Goal: Task Accomplishment & Management: Complete application form

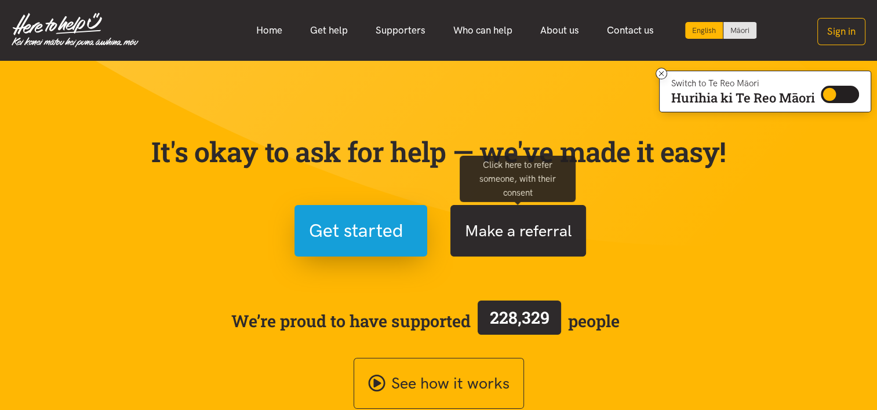
click at [521, 248] on button "Make a referral" at bounding box center [518, 231] width 136 height 52
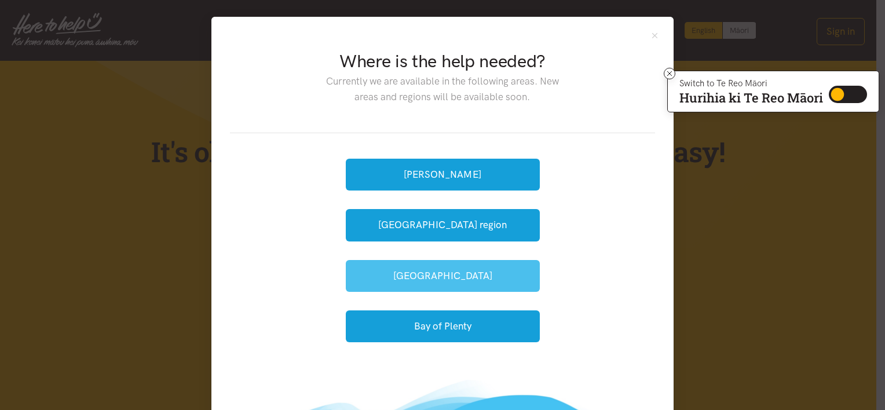
click at [499, 267] on button "[GEOGRAPHIC_DATA]" at bounding box center [443, 276] width 194 height 32
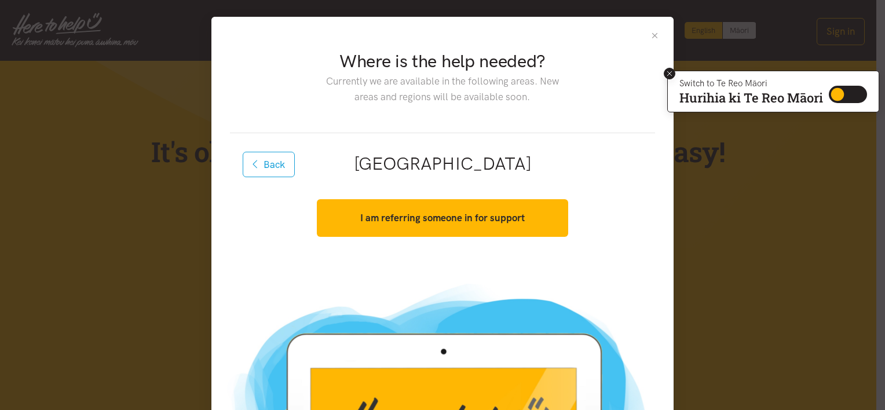
click at [667, 72] on icon at bounding box center [669, 73] width 5 height 5
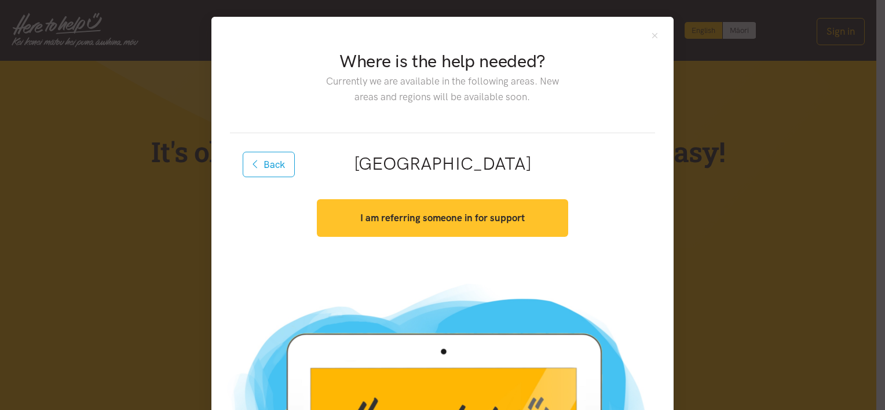
click at [517, 227] on button "I am referring someone in for support" at bounding box center [442, 218] width 251 height 38
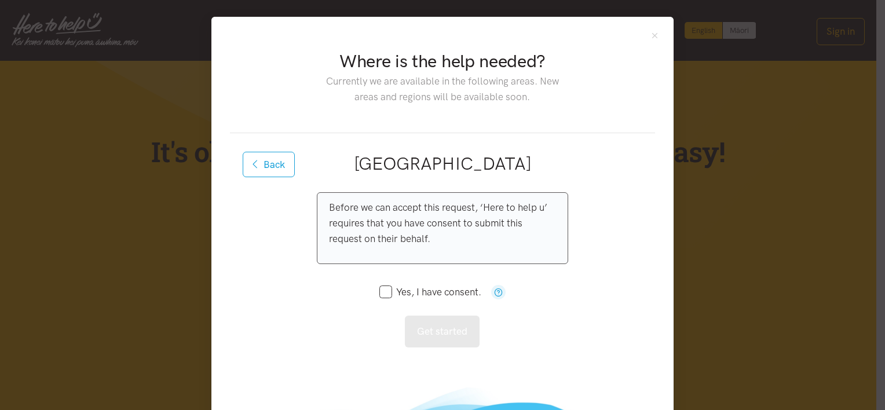
click at [384, 292] on input "Yes, I have consent." at bounding box center [431, 292] width 102 height 10
checkbox input "true"
click at [432, 336] on button "Get started" at bounding box center [442, 332] width 75 height 32
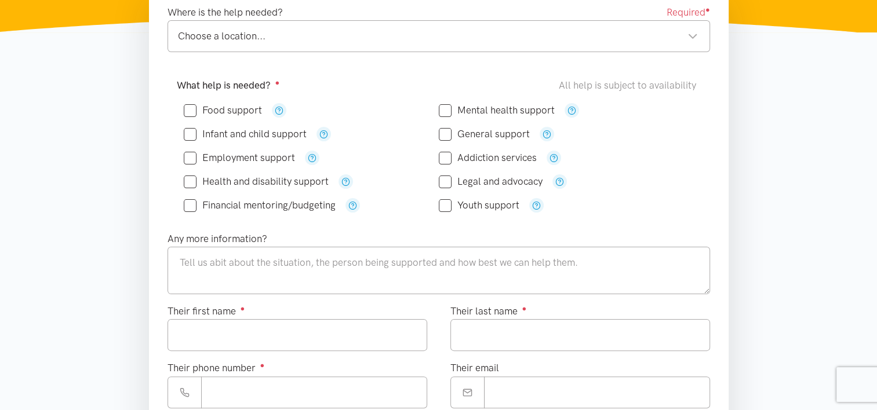
scroll to position [198, 0]
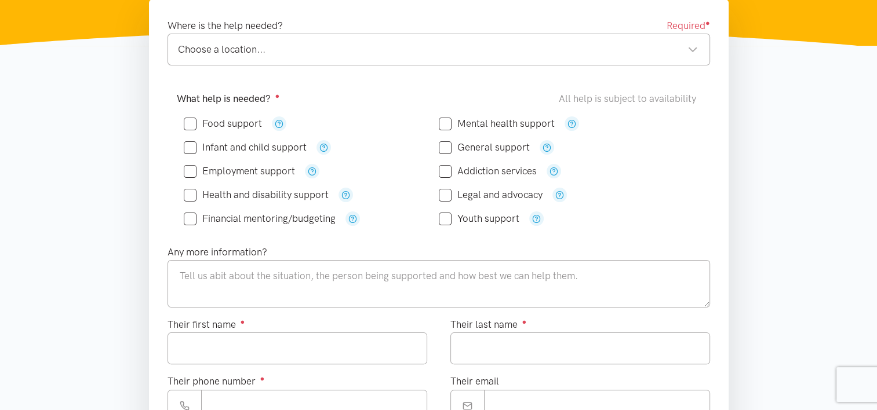
click at [687, 57] on div "Choose a location... Choose a location..." at bounding box center [438, 50] width 542 height 32
click at [185, 123] on input "Food support" at bounding box center [223, 124] width 78 height 10
checkbox input "true"
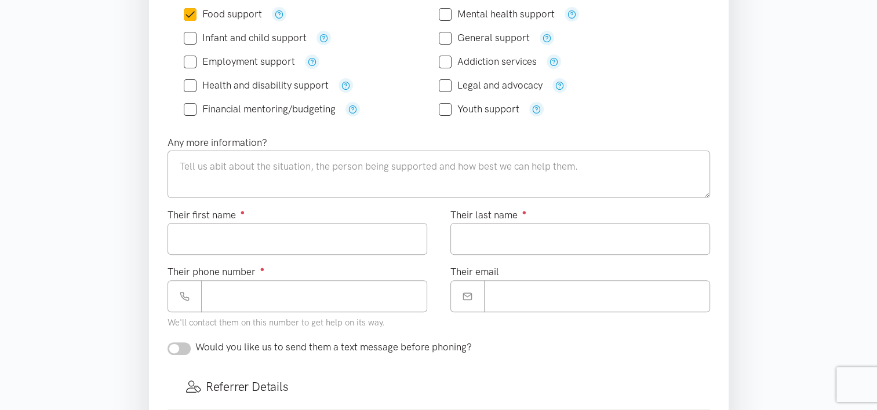
scroll to position [320, 0]
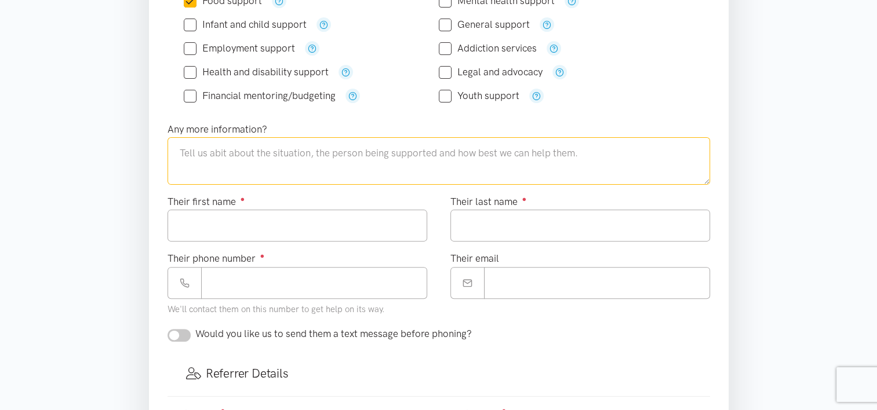
click at [346, 158] on textarea at bounding box center [438, 161] width 542 height 48
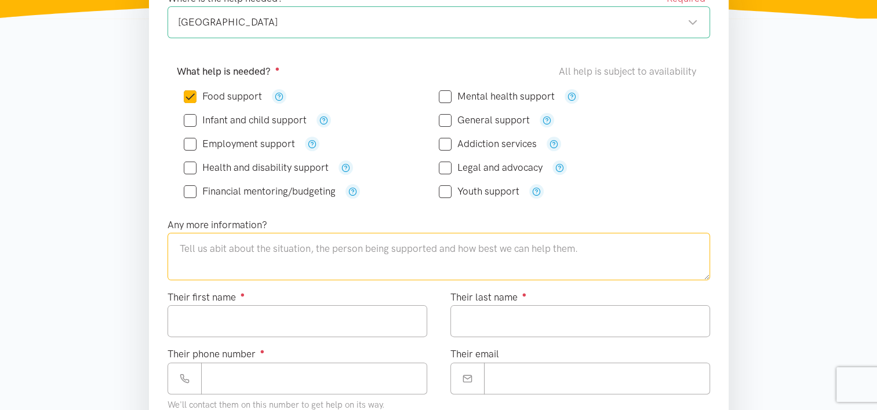
scroll to position [227, 0]
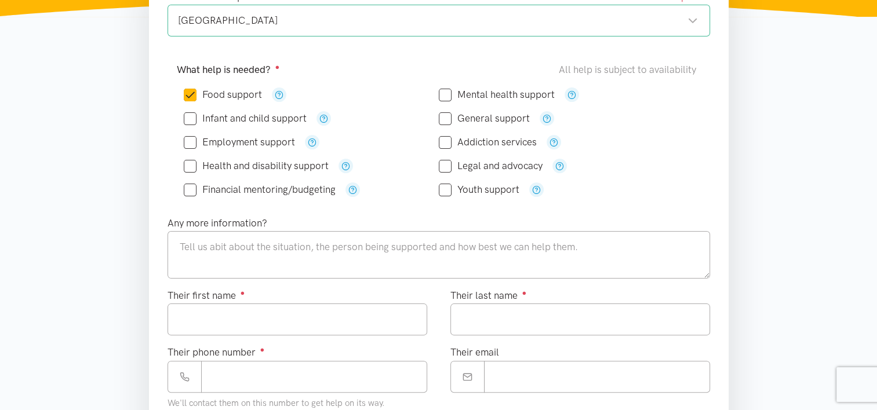
click at [187, 192] on input "Financial mentoring/budgeting" at bounding box center [260, 190] width 152 height 10
checkbox input "true"
click at [193, 146] on icon at bounding box center [190, 142] width 13 height 13
click at [189, 141] on input "Employment support" at bounding box center [239, 142] width 111 height 10
checkbox input "true"
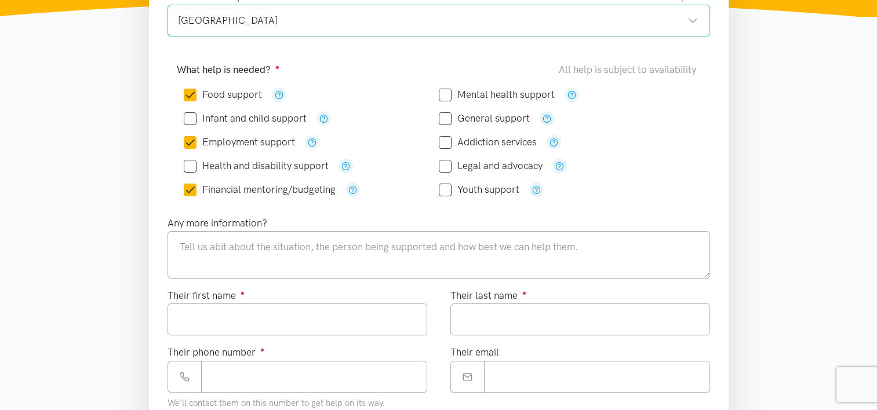
click at [442, 185] on input "Youth support" at bounding box center [479, 190] width 81 height 10
checkbox input "true"
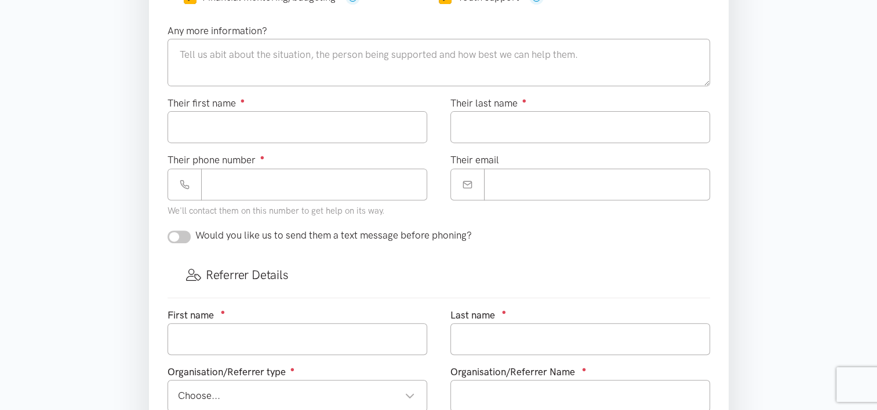
scroll to position [421, 0]
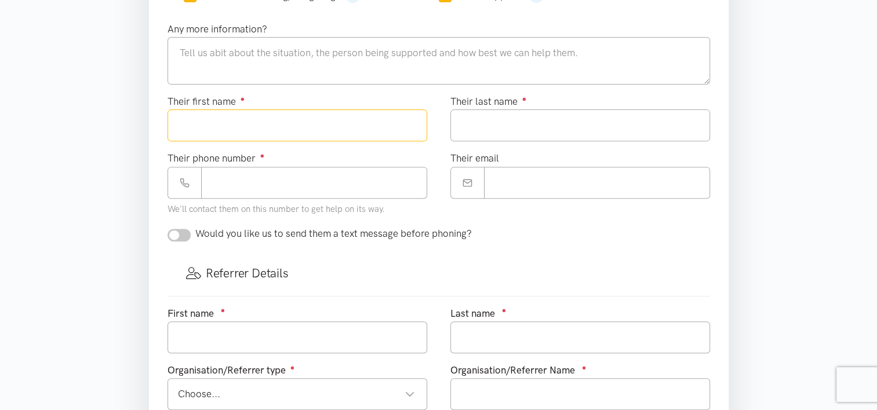
click at [234, 127] on input "Their first name ●" at bounding box center [297, 126] width 260 height 32
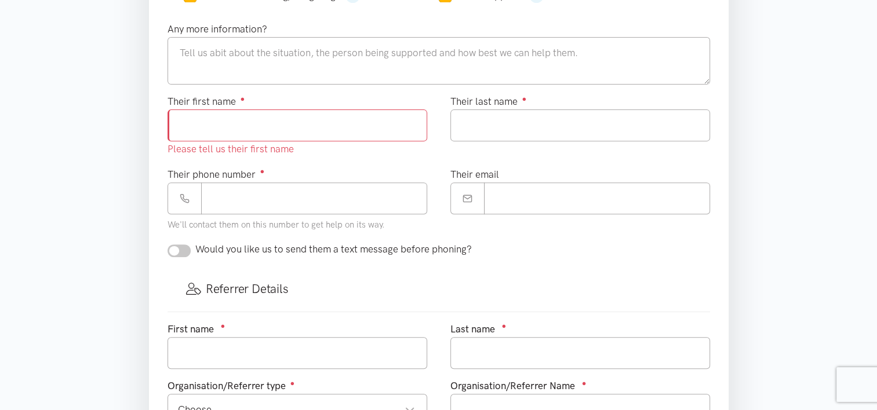
click at [623, 236] on form "Where is the help needed? Required ● [GEOGRAPHIC_DATA] [GEOGRAPHIC_DATA] [GEOGR…" at bounding box center [438, 181] width 542 height 772
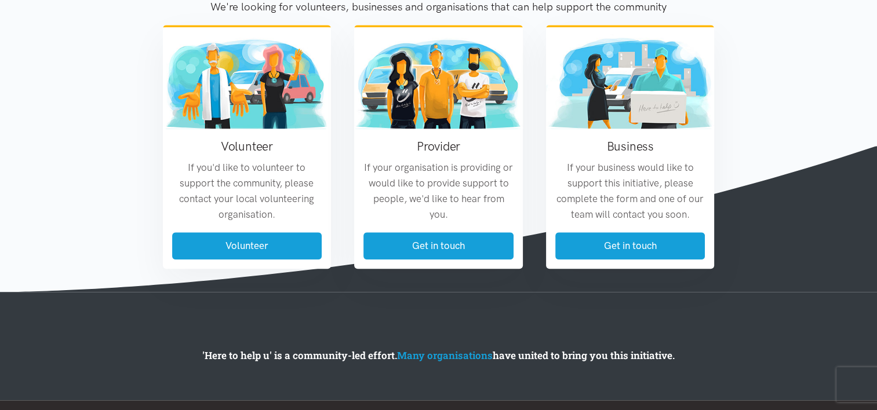
scroll to position [1194, 0]
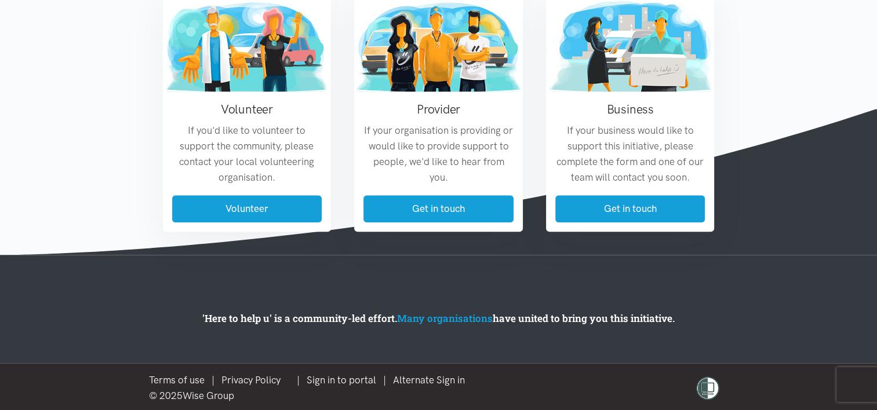
drag, startPoint x: 364, startPoint y: 122, endPoint x: 467, endPoint y: 189, distance: 123.4
click at [467, 189] on div "Provider If your organisation is providing or would like to provide support to …" at bounding box center [438, 143] width 169 height 103
drag, startPoint x: 467, startPoint y: 189, endPoint x: 479, endPoint y: 272, distance: 83.2
click at [479, 272] on section "'Here to help u' is a community-led effort. Many organisations have united to b…" at bounding box center [438, 309] width 877 height 108
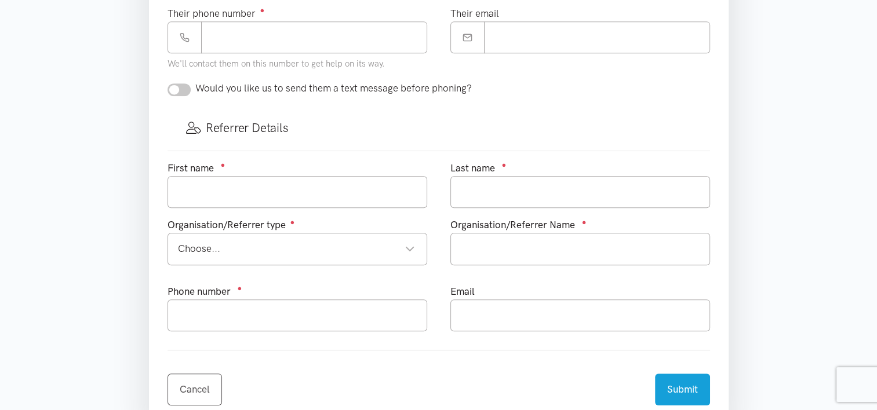
scroll to position [603, 0]
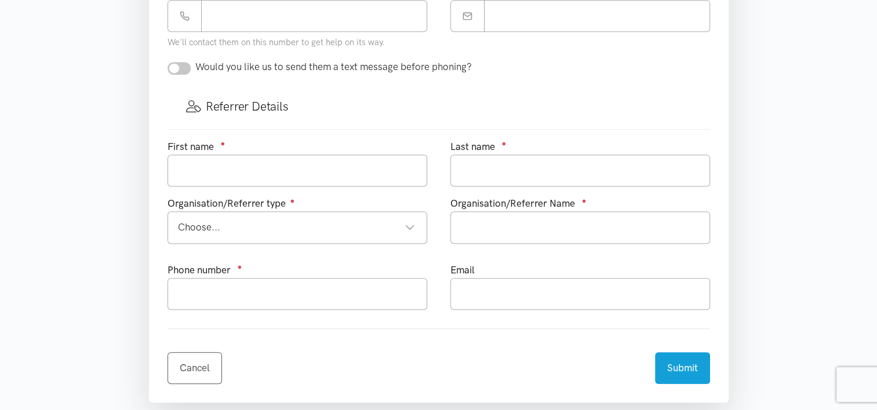
click at [411, 216] on div "Choose... Choose..." at bounding box center [297, 227] width 260 height 32
click at [521, 224] on input "text" at bounding box center [580, 227] width 260 height 32
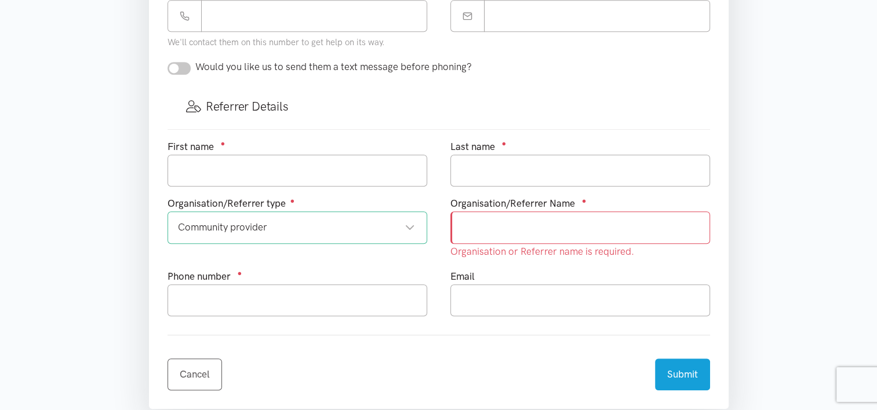
click at [179, 64] on input "checkbox" at bounding box center [178, 68] width 23 height 13
checkbox input "true"
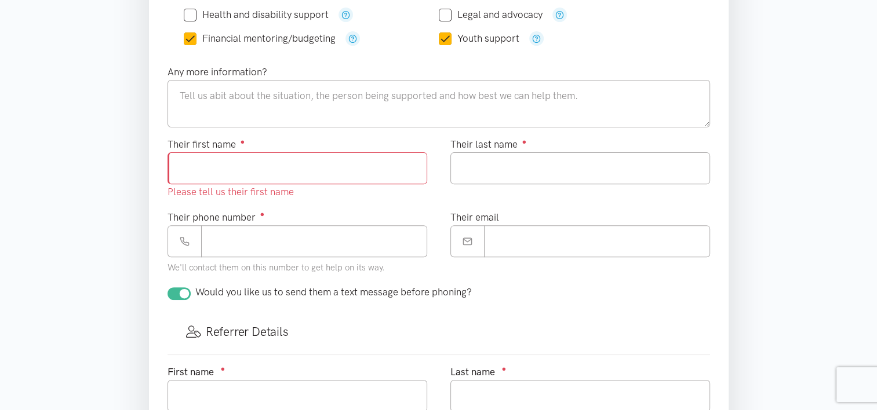
scroll to position [464, 0]
